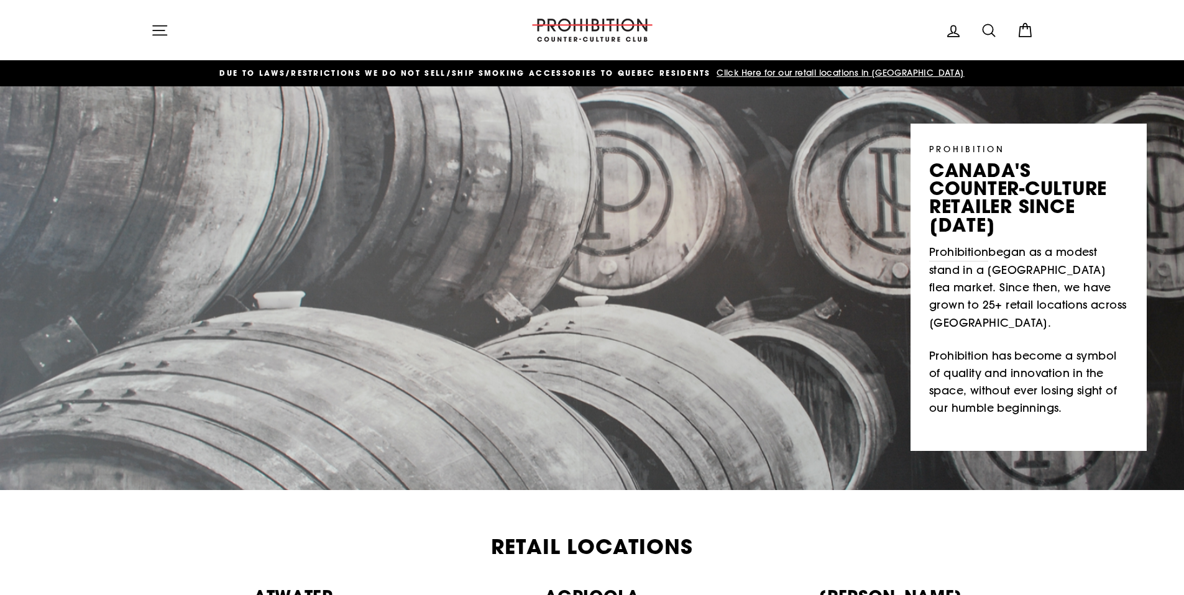
click at [1022, 28] on icon at bounding box center [1024, 26] width 4 height 6
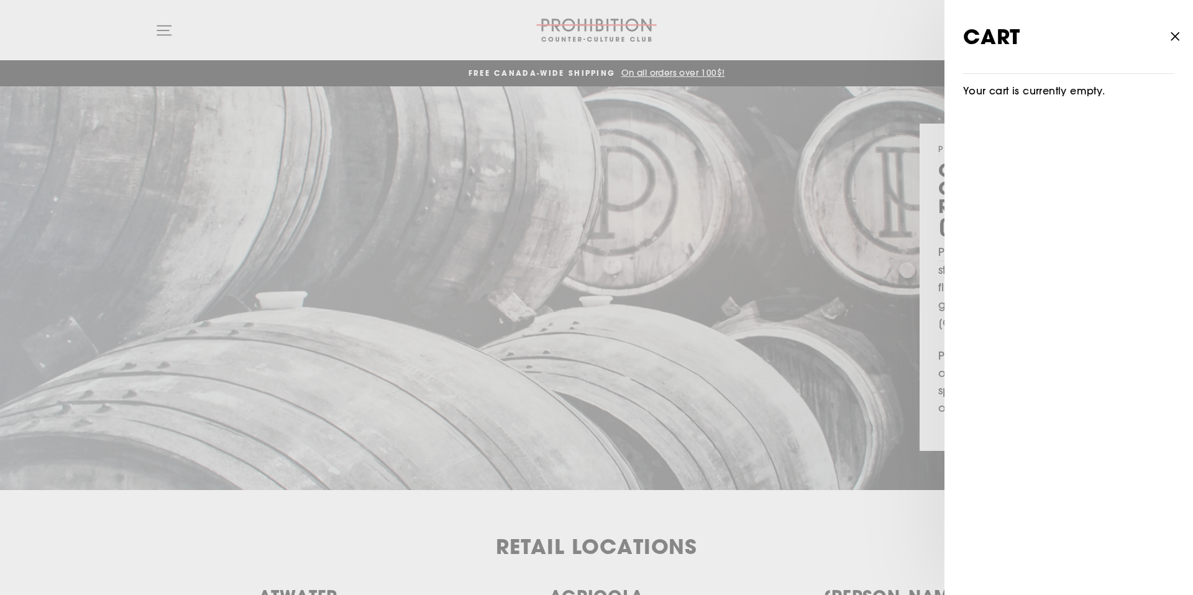
click at [1175, 35] on icon "button" at bounding box center [1174, 36] width 17 height 17
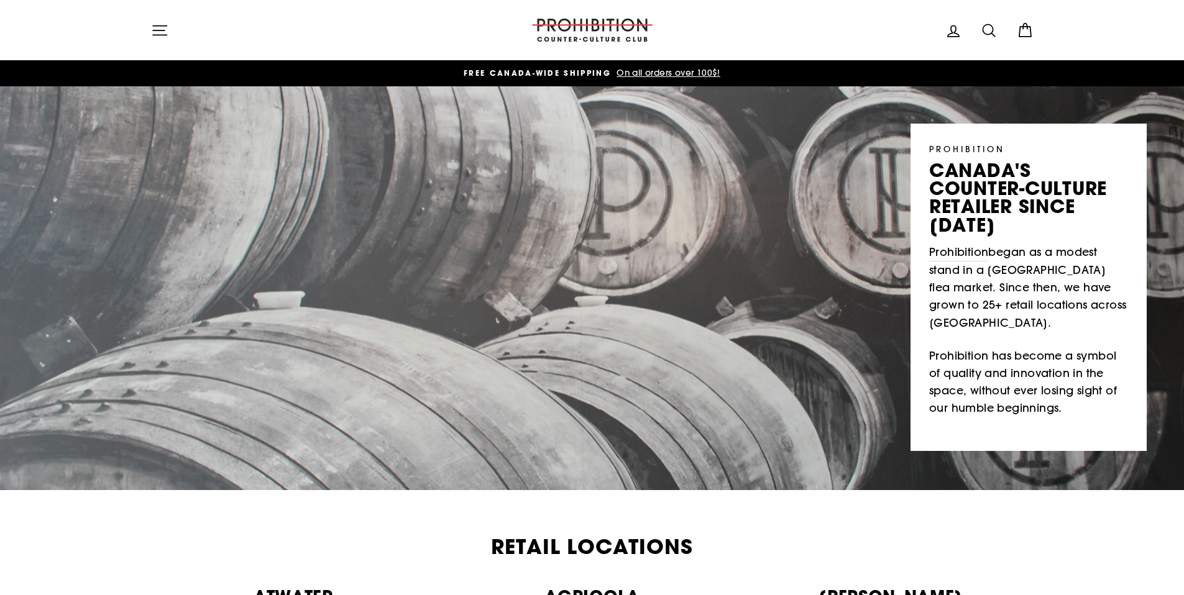
click at [152, 27] on icon "button" at bounding box center [159, 30] width 17 height 17
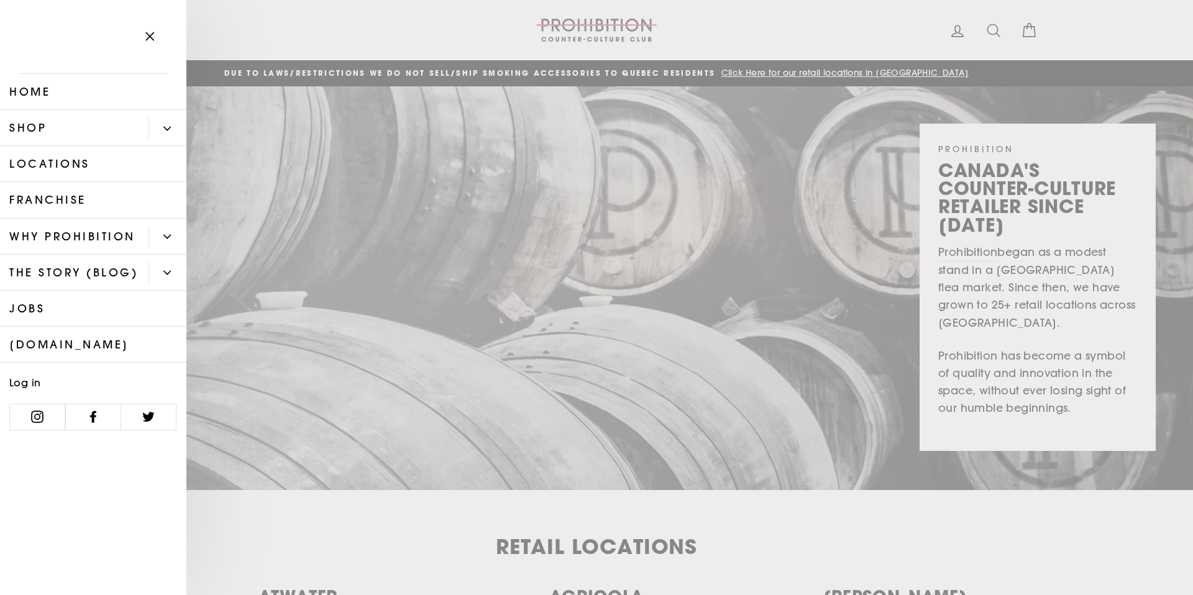
click at [37, 126] on link "Shop" at bounding box center [74, 128] width 149 height 36
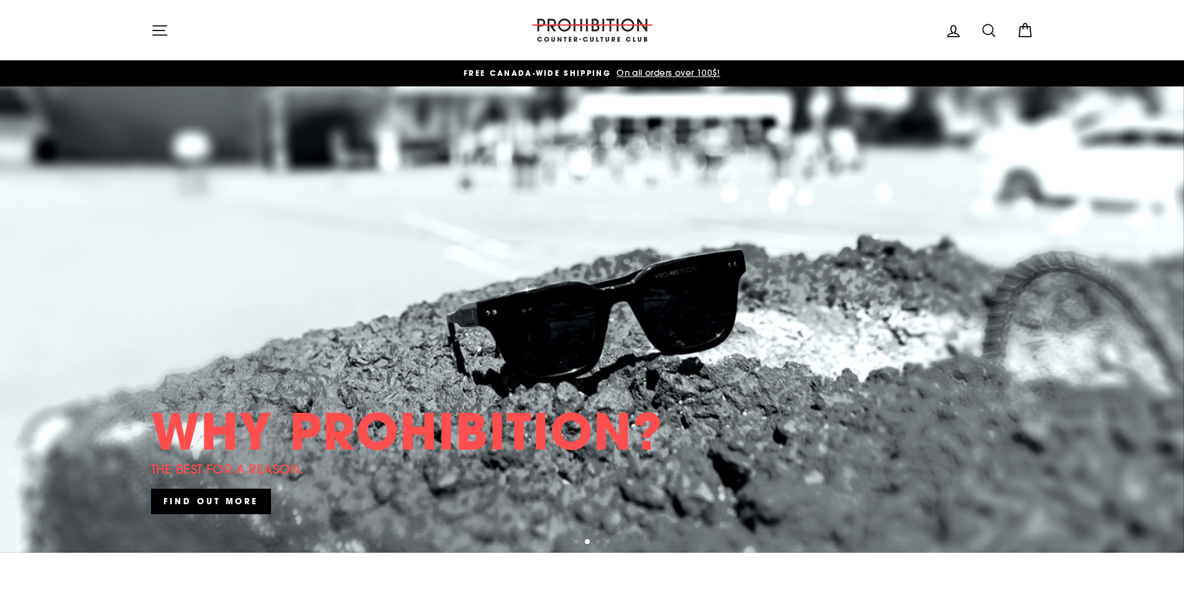
click at [160, 32] on icon "button" at bounding box center [159, 30] width 17 height 17
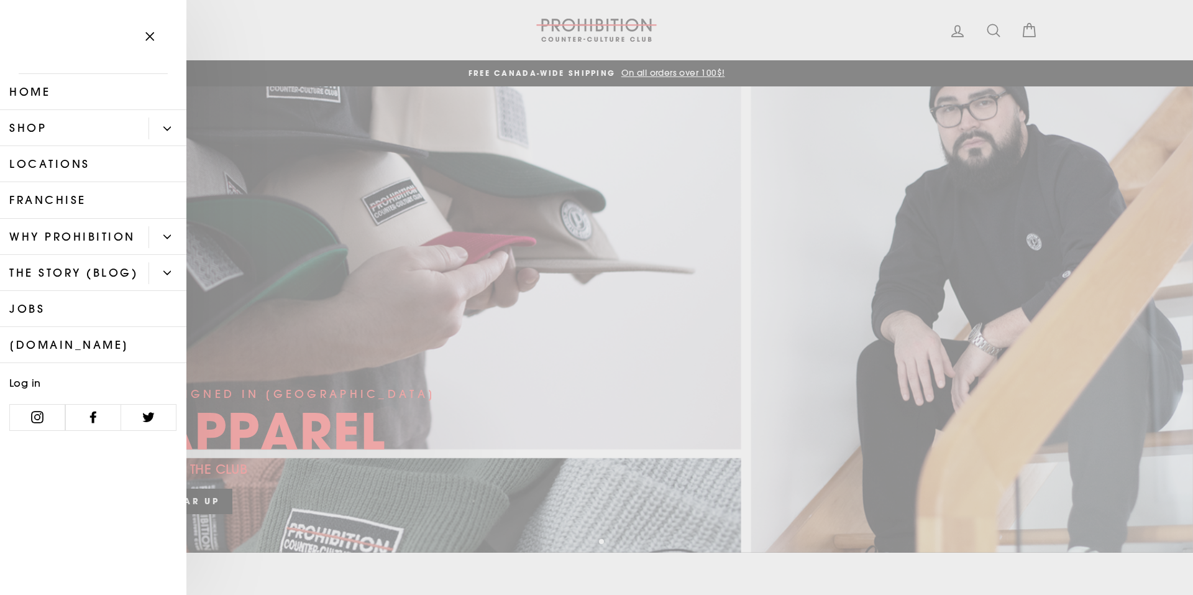
click at [40, 127] on link "Shop" at bounding box center [74, 128] width 149 height 36
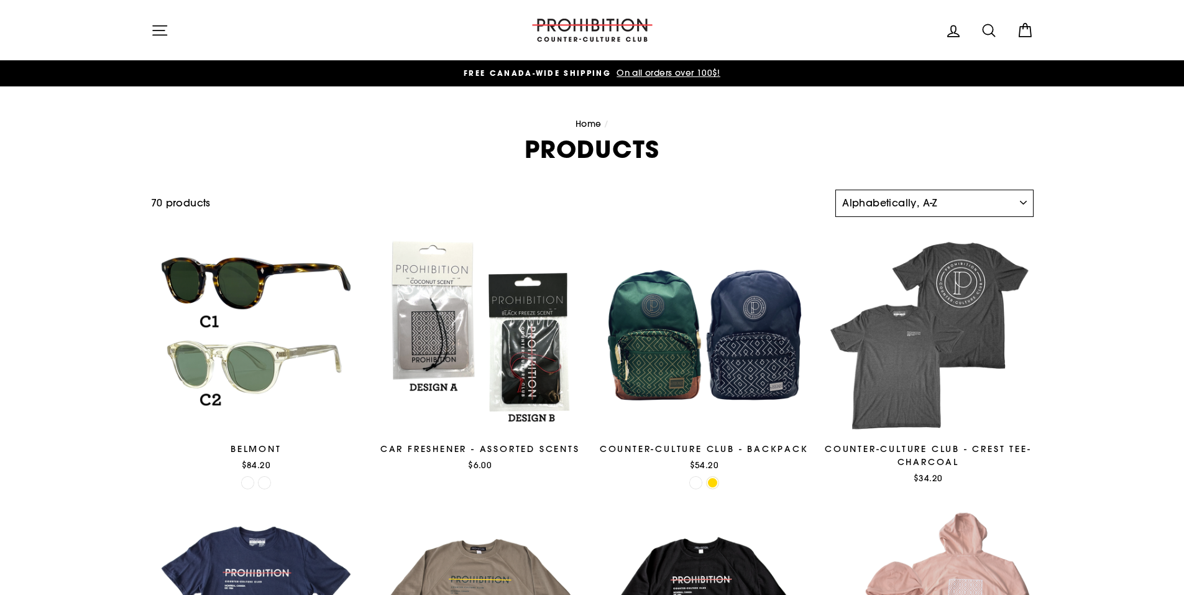
click at [915, 203] on select "Sort Featured Best selling Alphabetically, A-Z Alphabetically, Z-A Price, low t…" at bounding box center [934, 203] width 198 height 27
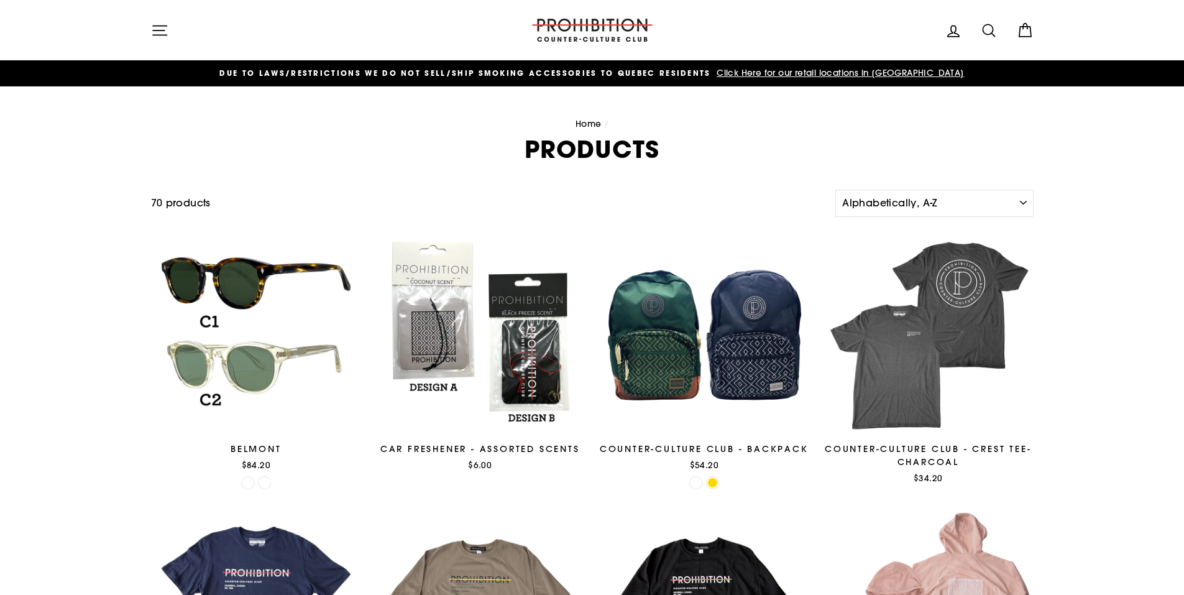
click at [990, 30] on icon at bounding box center [988, 30] width 17 height 17
click at [204, 29] on input "Search our store" at bounding box center [587, 30] width 818 height 42
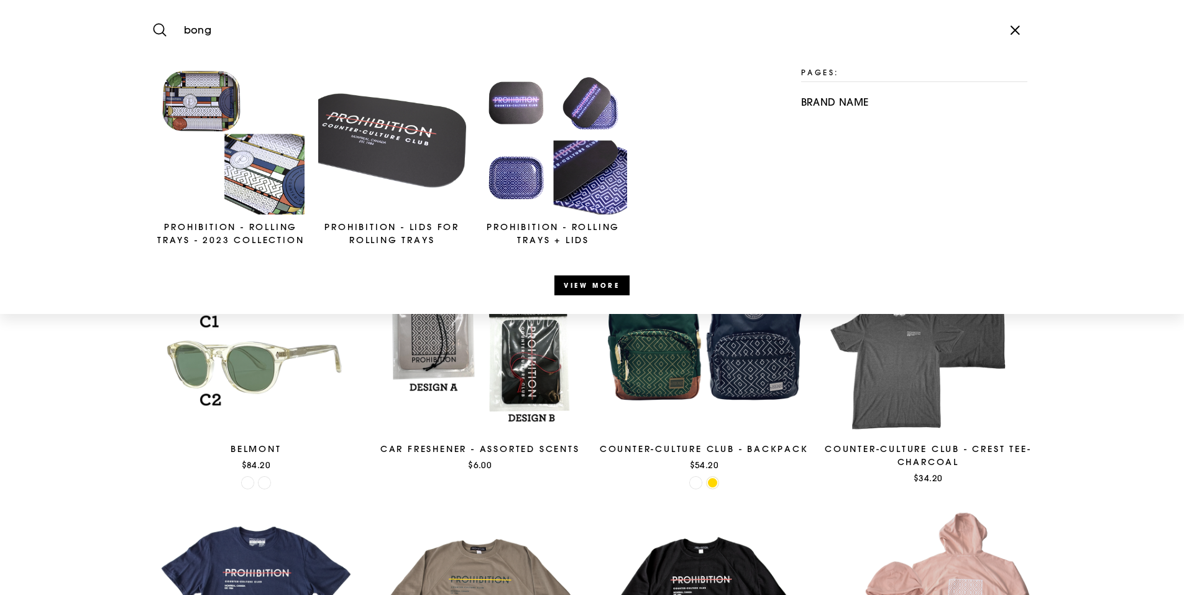
type input "bong"
click at [151, 9] on button "Search" at bounding box center [164, 30] width 27 height 42
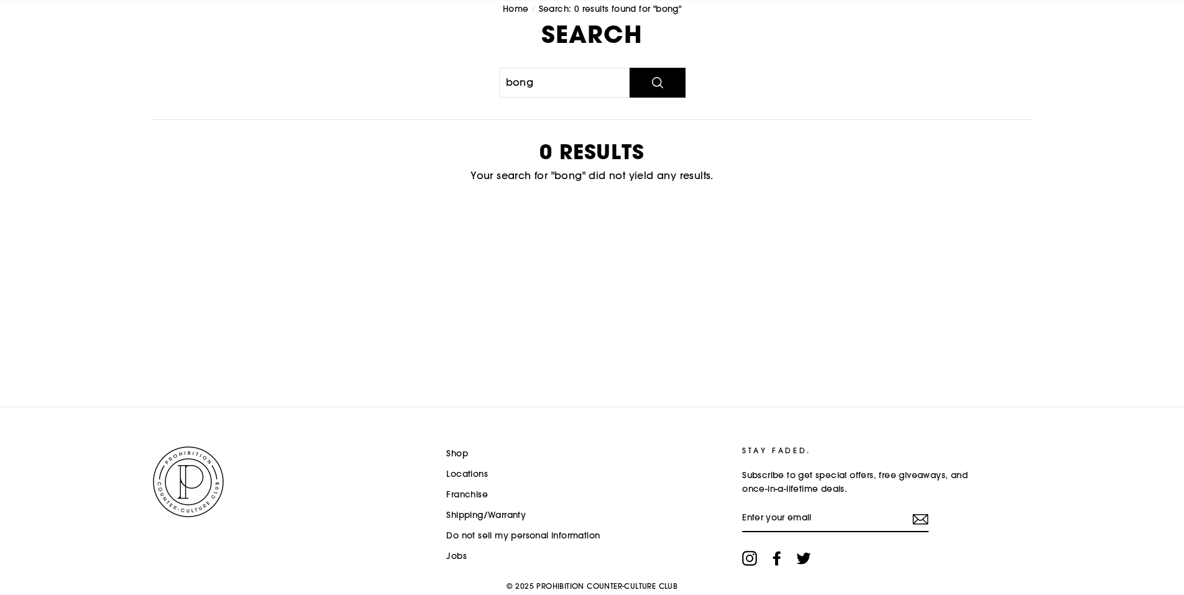
scroll to position [154, 0]
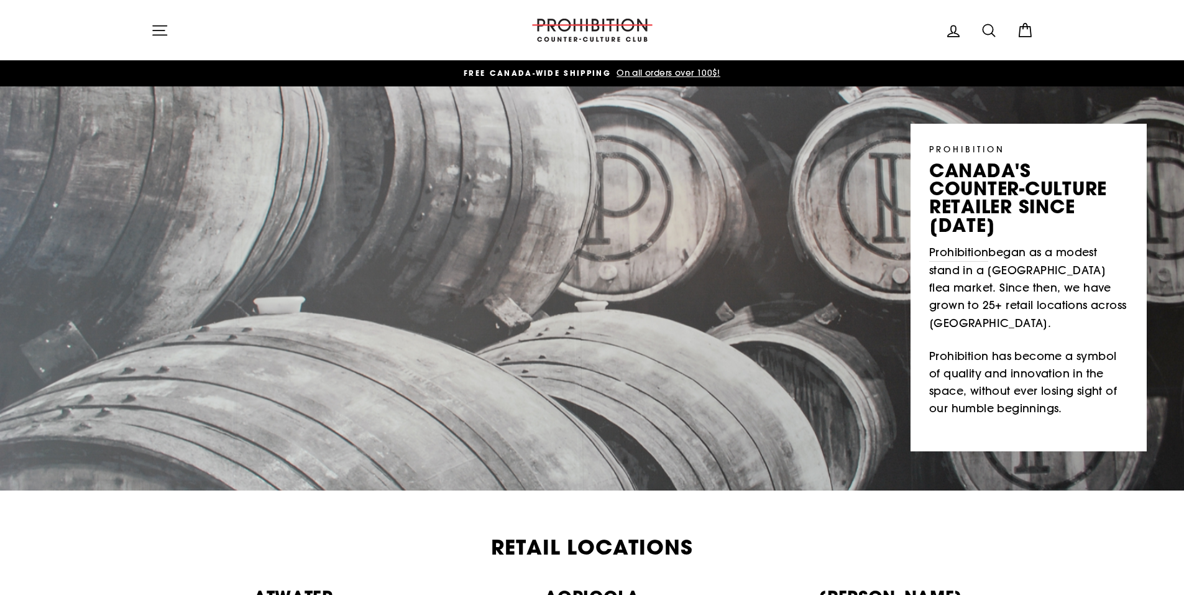
click at [995, 27] on icon at bounding box center [988, 30] width 17 height 17
click at [194, 29] on input "Search our store" at bounding box center [587, 30] width 818 height 42
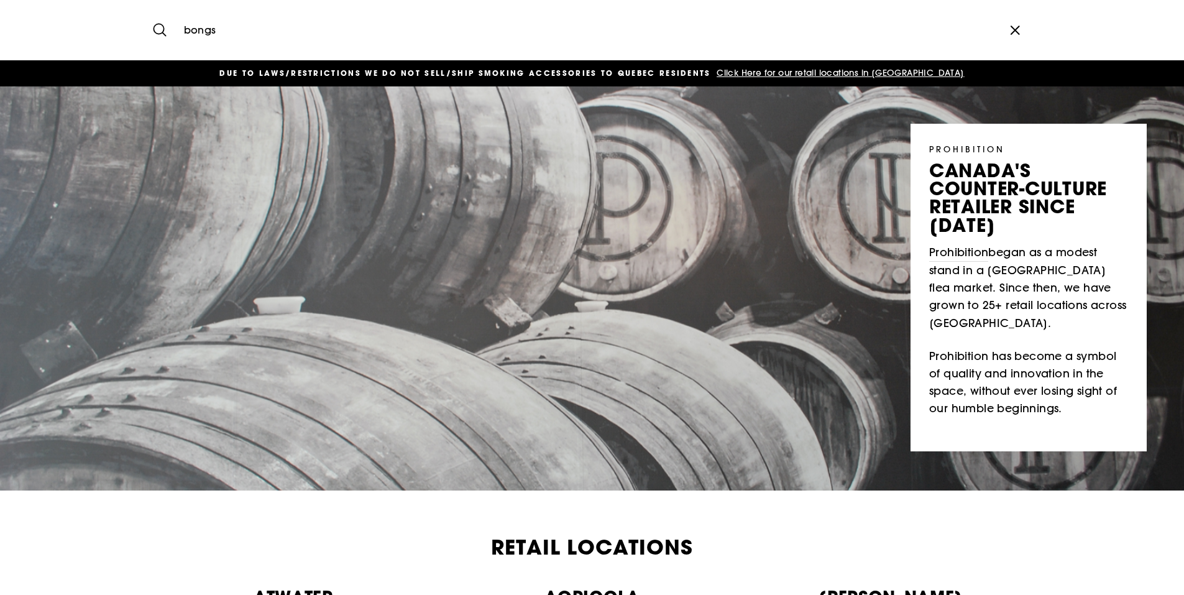
type input "bongs"
click at [151, 9] on button "Search" at bounding box center [164, 30] width 27 height 42
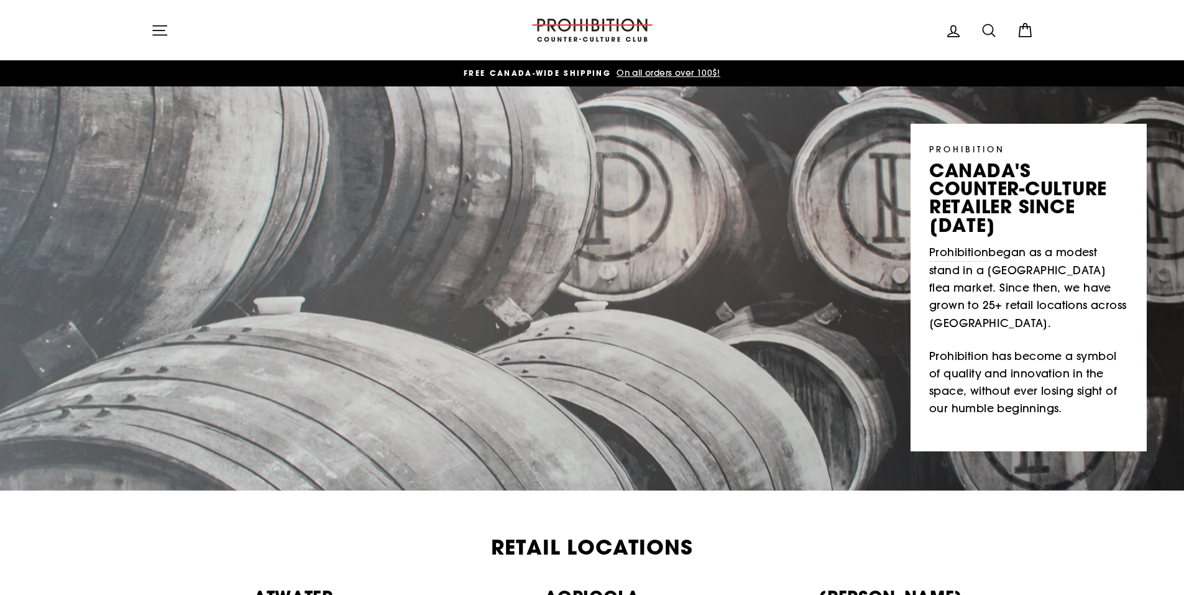
click at [155, 24] on icon "button" at bounding box center [159, 30] width 17 height 17
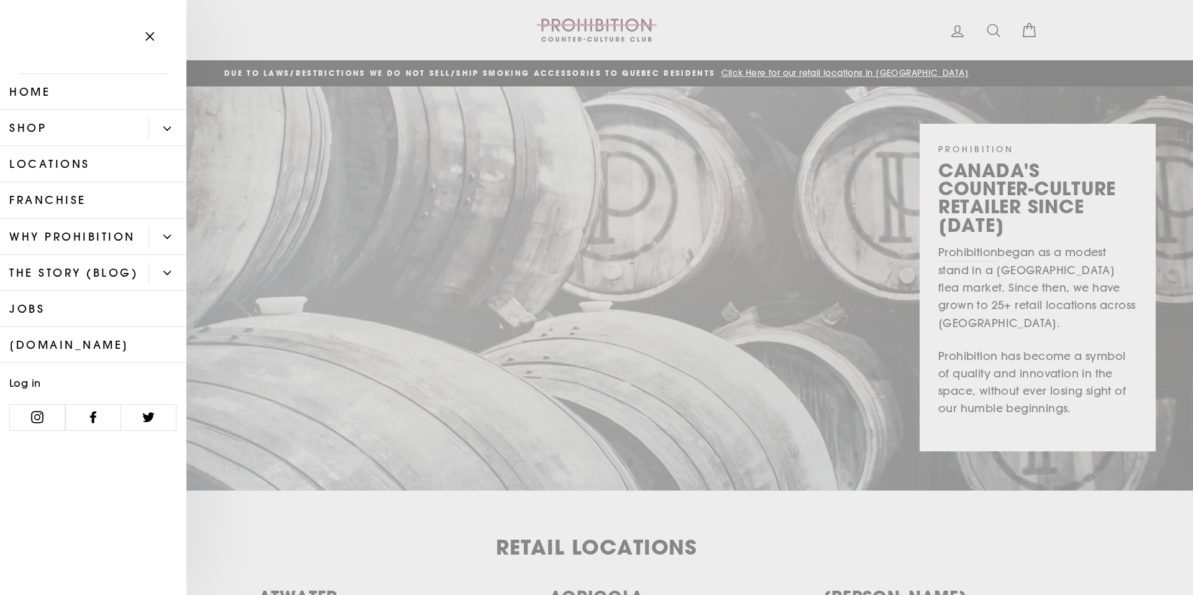
click at [30, 127] on link "Shop" at bounding box center [74, 128] width 149 height 36
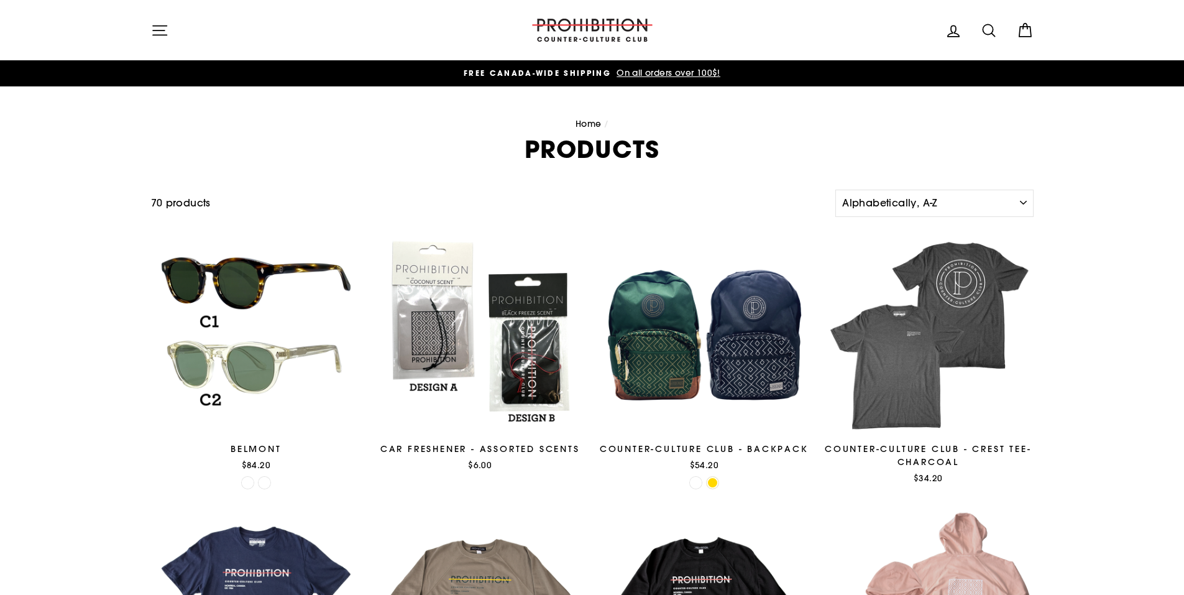
click at [981, 65] on div "DUE TO LAWS/restrictions WE DO NOT SELL/SHIP SMOKING ACCESSORIES to qUEBEC RESI…" at bounding box center [592, 73] width 1184 height 26
click at [977, 73] on link "FREE CANADA-WIDE SHIPPING On all orders over 100$!" at bounding box center [591, 73] width 876 height 14
click at [857, 129] on nav "Home /" at bounding box center [592, 124] width 882 height 14
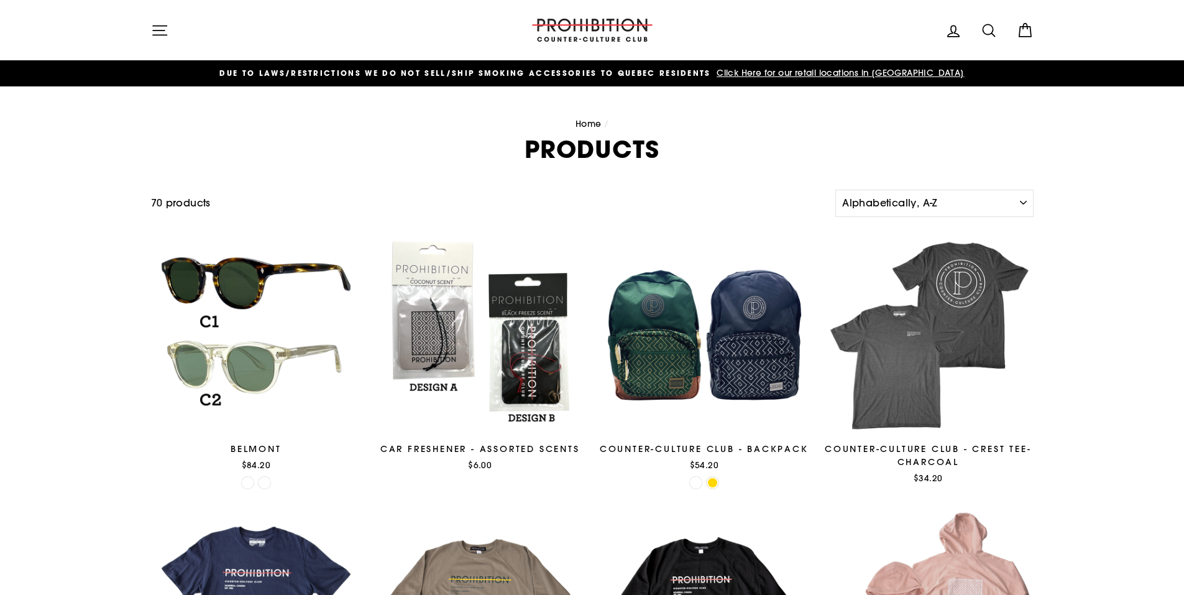
click at [799, 74] on span "Click Here for our retail locations in [GEOGRAPHIC_DATA]" at bounding box center [838, 72] width 250 height 11
